Goal: Task Accomplishment & Management: Complete application form

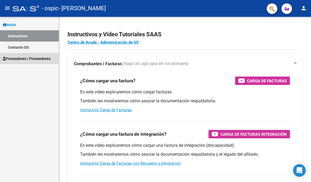
click at [25, 59] on font "Prestadores / Proveedores" at bounding box center [28, 59] width 45 height 4
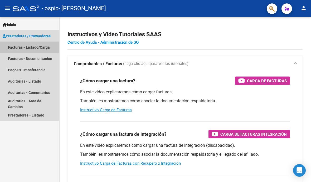
click at [31, 48] on font "Facturas - Listado/Carga" at bounding box center [29, 47] width 42 height 4
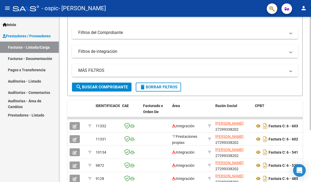
scroll to position [121, 0]
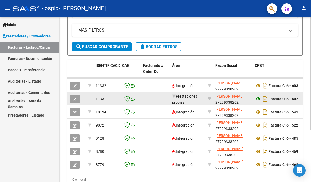
click at [259, 100] on icon at bounding box center [258, 99] width 7 height 6
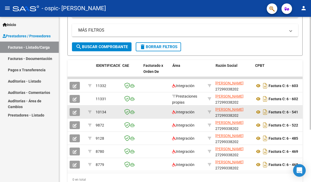
scroll to position [0, 0]
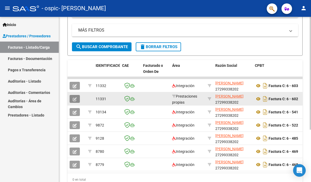
click at [74, 100] on icon "button" at bounding box center [75, 100] width 4 height 4
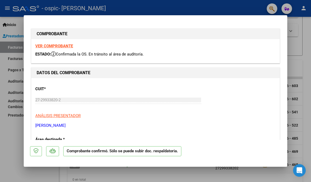
click at [7, 149] on div at bounding box center [155, 91] width 311 height 182
type input "$ 0,00"
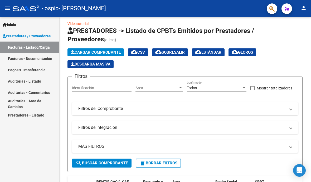
scroll to position [4, 0]
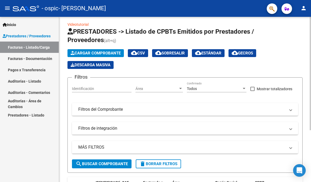
click at [88, 54] on font "Cargar Comprobante" at bounding box center [98, 53] width 46 height 5
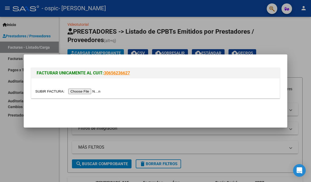
click at [79, 92] on input "file" at bounding box center [68, 92] width 67 height 6
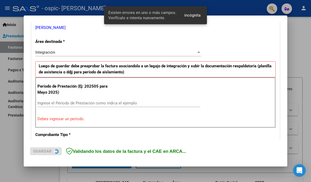
scroll to position [116, 0]
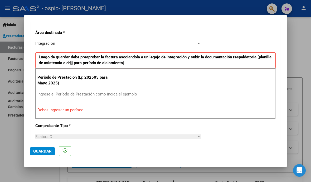
click at [44, 92] on input "Ingrese el Período de Prestación como indica el ejemplo" at bounding box center [118, 94] width 163 height 5
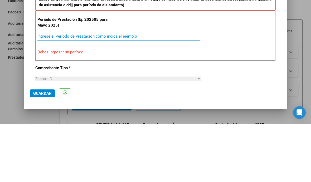
type input "5"
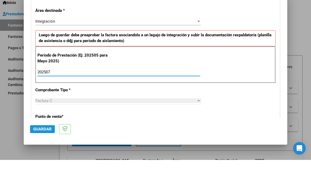
type input "202507"
click at [45, 149] on font "Guardar" at bounding box center [42, 151] width 18 height 5
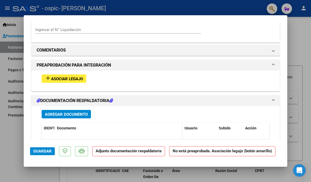
scroll to position [433, 0]
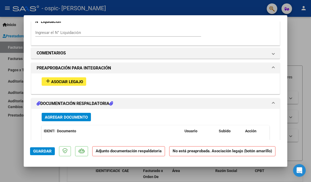
click at [63, 80] on font "Asociar Legajo" at bounding box center [67, 82] width 32 height 5
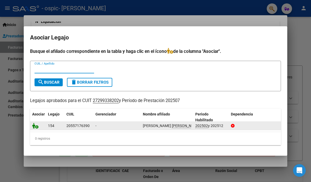
click at [37, 126] on icon at bounding box center [35, 126] width 6 height 6
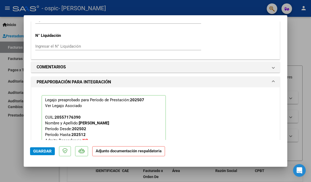
click at [44, 154] on font "Guardar" at bounding box center [42, 151] width 18 height 5
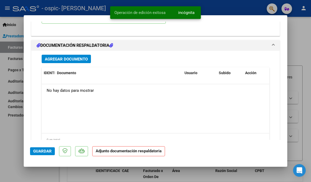
scroll to position [573, 0]
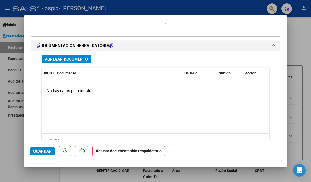
click at [67, 57] on font "Agregar documento" at bounding box center [66, 59] width 43 height 5
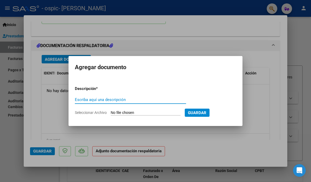
click at [126, 115] on input "Seleccionar Archivo" at bounding box center [146, 113] width 70 height 5
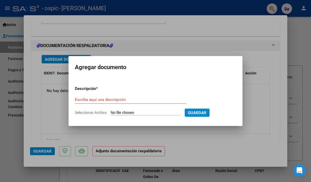
type input "C:\fakepath\27299338202_013_00006_00000063.pdf"
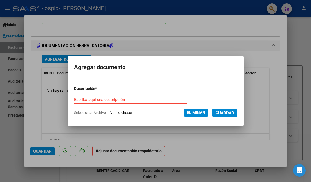
click at [75, 100] on input "Escriba aquí una descripción" at bounding box center [130, 100] width 113 height 5
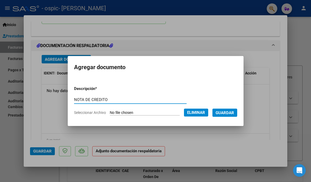
type input "NOTA DE CREDITO"
click at [234, 115] on font "Guardar" at bounding box center [225, 113] width 18 height 5
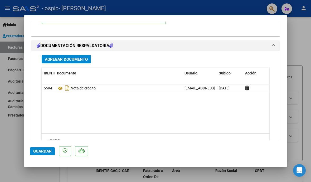
click at [71, 43] on font "DOCUMENTACIÓN RESPALDATORIA" at bounding box center [74, 45] width 69 height 5
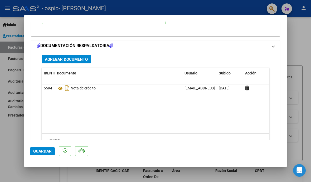
scroll to position [464, 0]
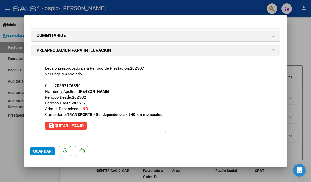
click at [120, 151] on mat-panel-title "DOCUMENTACIÓN RESPALDATORIA" at bounding box center [152, 154] width 231 height 6
click at [95, 152] on font "DOCUMENTACIÓN RESPALDATORIA" at bounding box center [74, 154] width 69 height 5
click at [275, 149] on mat-expansion-panel-header "DOCUMENTACIÓN RESPALDATORIA" at bounding box center [155, 154] width 248 height 11
click at [52, 152] on font "DOCUMENTACIÓN RESPALDATORIA" at bounding box center [74, 154] width 69 height 5
click at [39, 152] on icon at bounding box center [39, 154] width 4 height 4
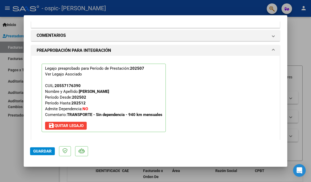
click at [306, 33] on div at bounding box center [155, 91] width 311 height 182
type input "$ 0,00"
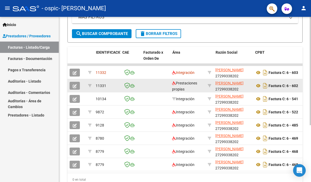
scroll to position [0, 0]
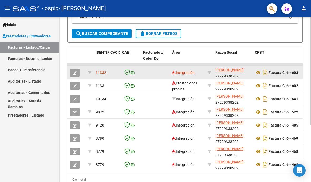
click at [73, 74] on icon "button" at bounding box center [75, 73] width 4 height 4
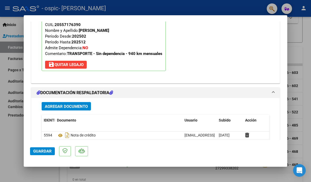
scroll to position [527, 0]
click at [62, 104] on font "Agregar documento" at bounding box center [66, 106] width 43 height 5
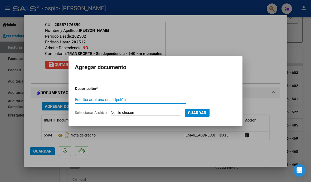
click at [89, 100] on input "Escriba aquí una descripción" at bounding box center [130, 100] width 111 height 5
type input "PLANILLAS"
click at [144, 115] on input "Seleccionar Archivo" at bounding box center [146, 113] width 70 height 5
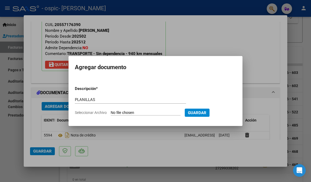
type input "C:\fakepath\CamScanner [DATE] 12.09.pdf"
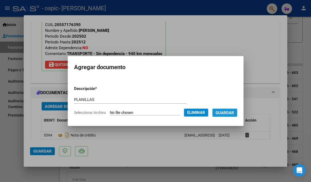
click at [234, 115] on font "Guardar" at bounding box center [225, 113] width 18 height 5
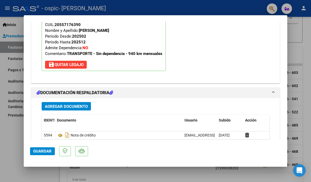
click at [38, 154] on font "Guardar" at bounding box center [42, 151] width 18 height 5
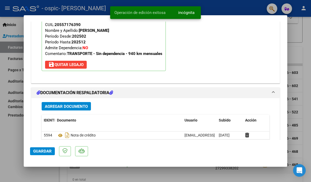
click at [309, 30] on div at bounding box center [155, 91] width 311 height 182
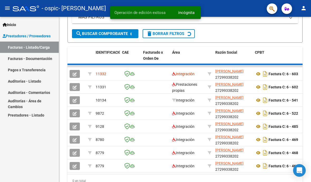
scroll to position [134, 0]
